Goal: Information Seeking & Learning: Learn about a topic

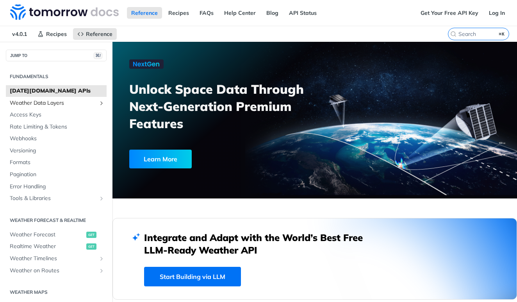
click at [49, 105] on span "Weather Data Layers" at bounding box center [53, 103] width 87 height 8
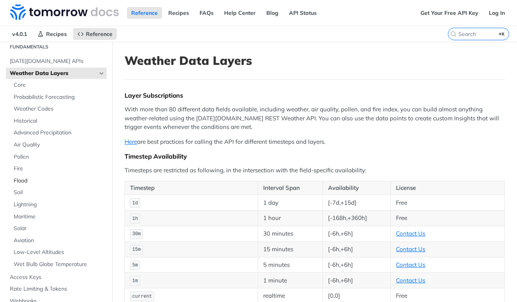
scroll to position [35, 0]
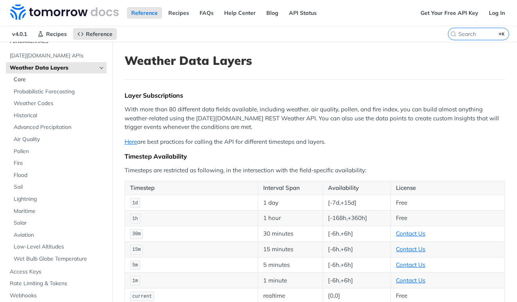
click at [21, 81] on span "Core" at bounding box center [59, 80] width 91 height 8
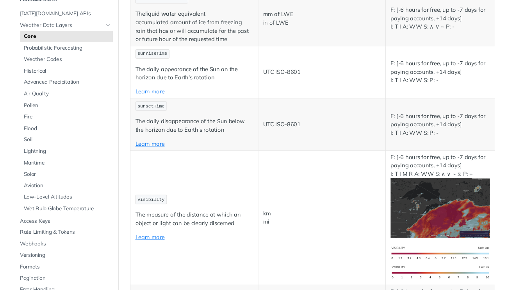
scroll to position [2093, 0]
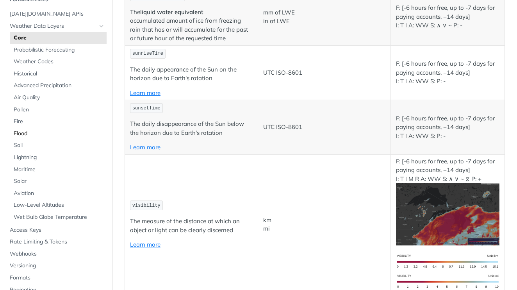
click at [27, 131] on span "Flood" at bounding box center [59, 134] width 91 height 8
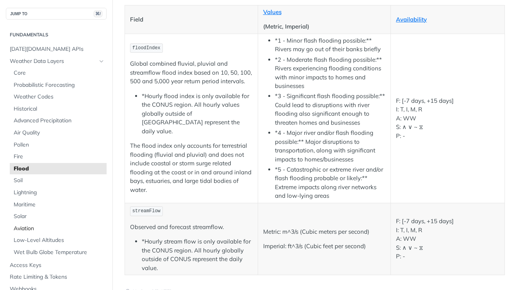
scroll to position [106, 0]
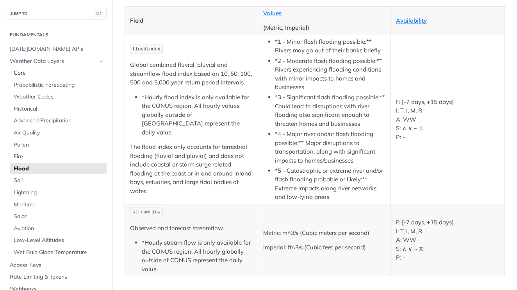
click at [20, 72] on span "Core" at bounding box center [59, 73] width 91 height 8
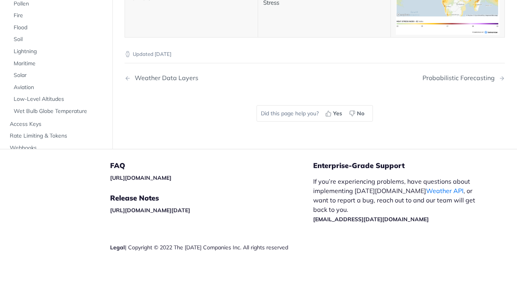
scroll to position [4104, 0]
